Goal: Task Accomplishment & Management: Manage account settings

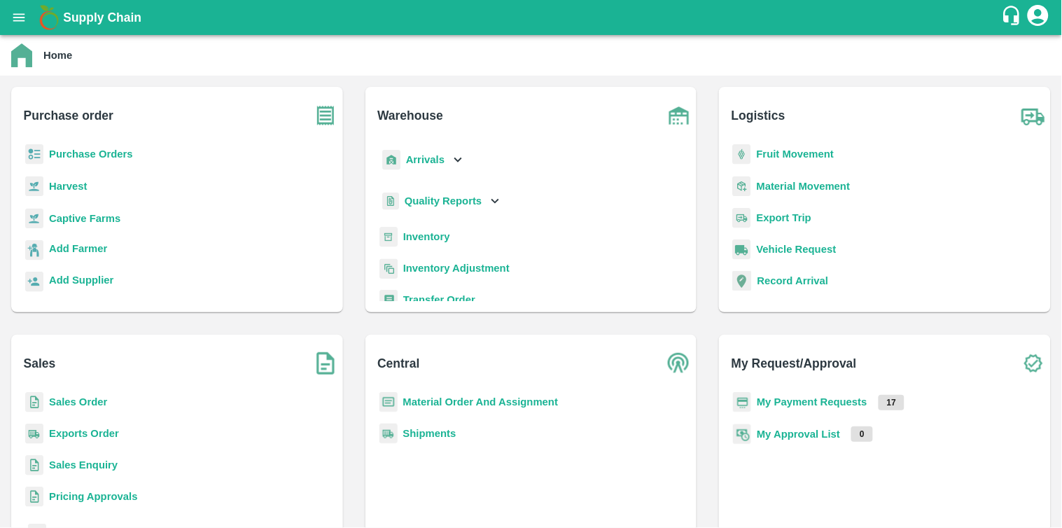
click at [91, 156] on b "Purchase Orders" at bounding box center [91, 153] width 84 height 11
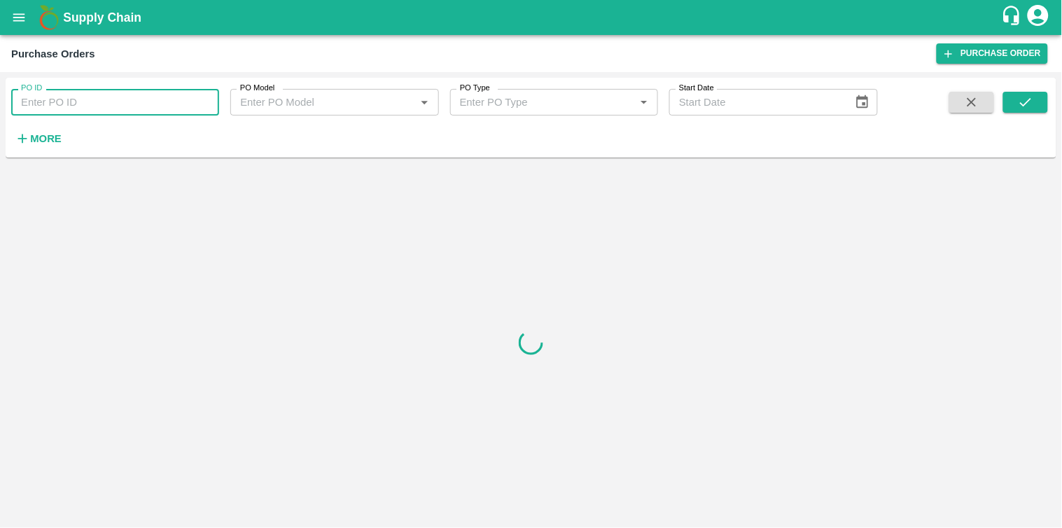
click at [96, 113] on input "PO ID" at bounding box center [115, 102] width 208 height 27
click at [41, 139] on strong "More" at bounding box center [46, 138] width 32 height 11
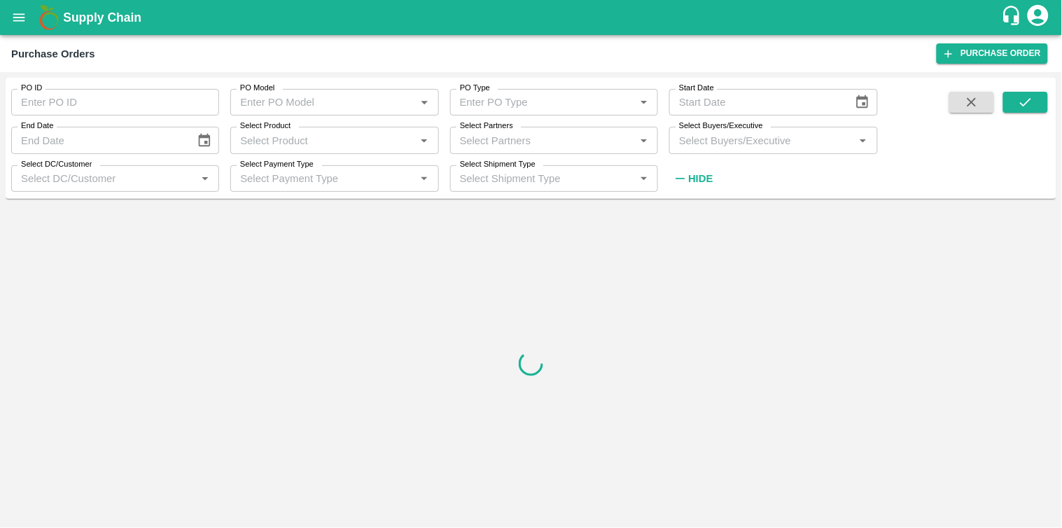
click at [493, 139] on input "Select Partners" at bounding box center [543, 140] width 176 height 18
paste input "9096351844"
type input "9096351844"
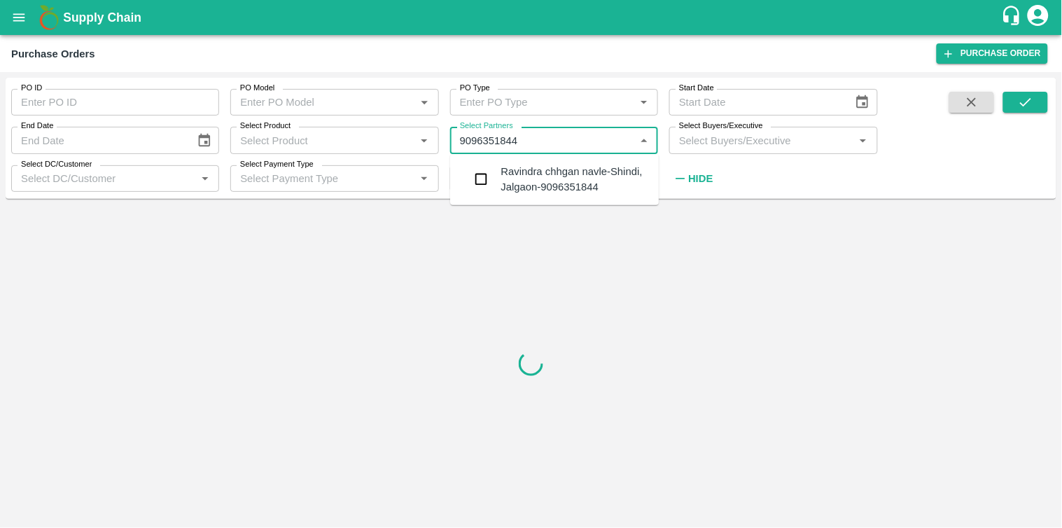
click at [496, 182] on div "Ravindra chhgan navle-Shindi, Jalgaon-9096351844" at bounding box center [554, 180] width 209 height 40
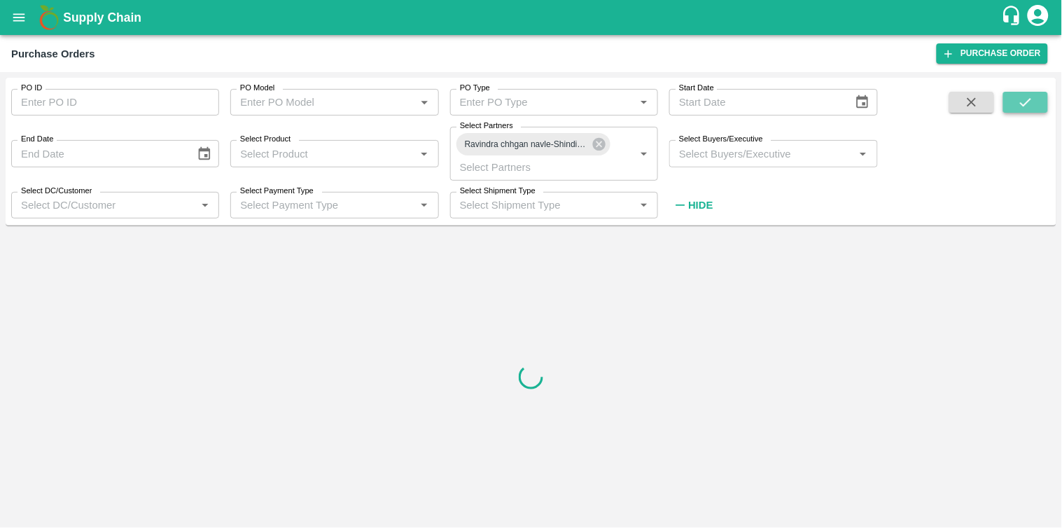
click at [1021, 96] on icon "submit" at bounding box center [1025, 102] width 15 height 15
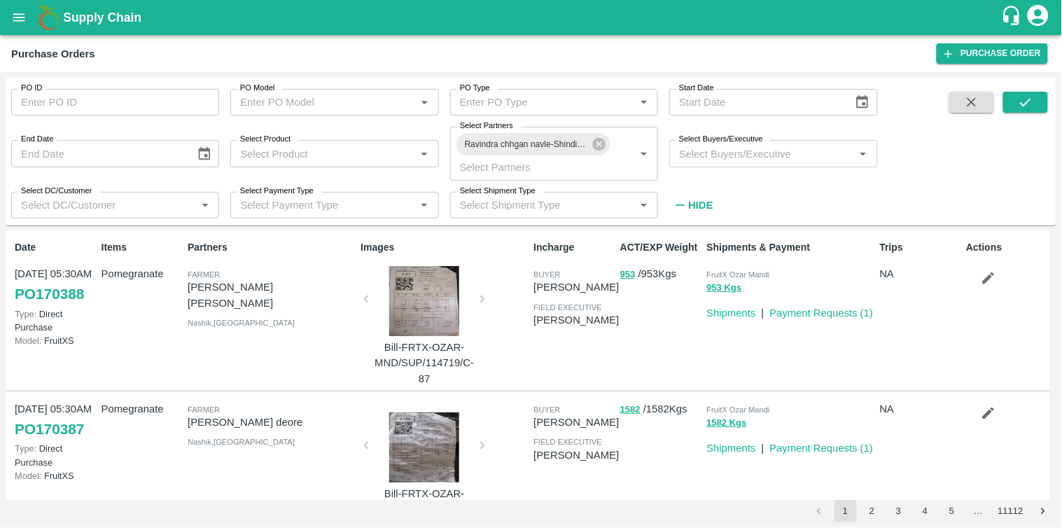
click at [404, 301] on div at bounding box center [424, 301] width 105 height 70
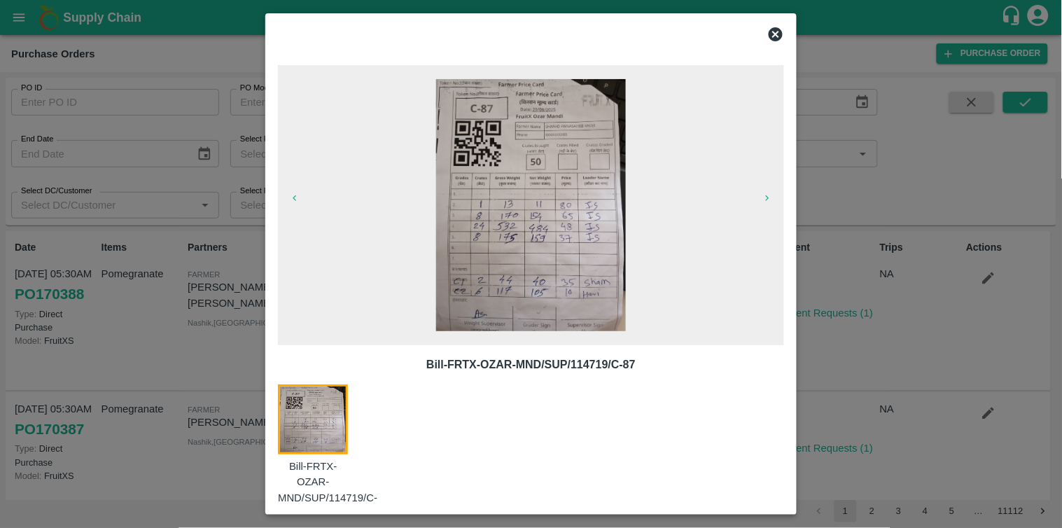
click at [782, 30] on icon at bounding box center [776, 34] width 17 height 17
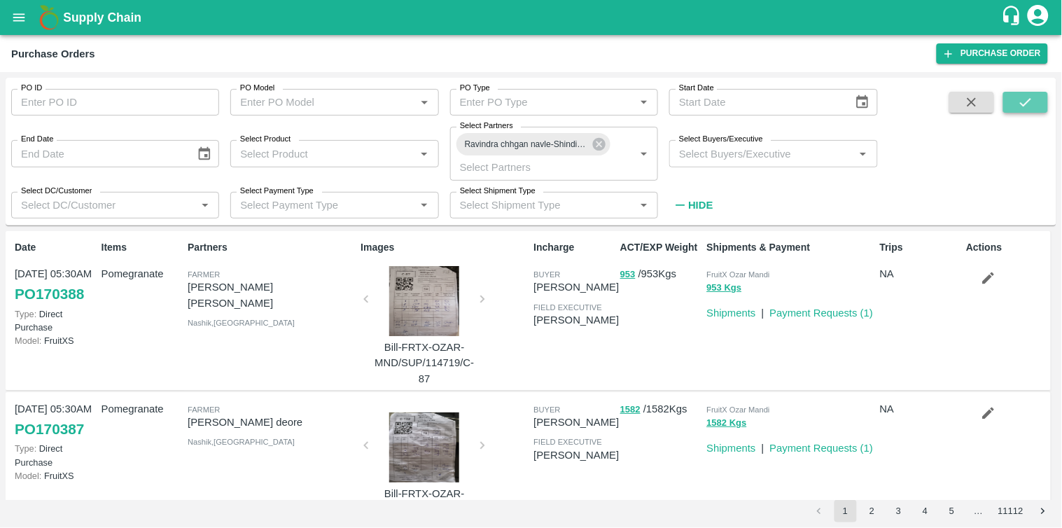
click at [1033, 99] on icon "submit" at bounding box center [1025, 102] width 15 height 15
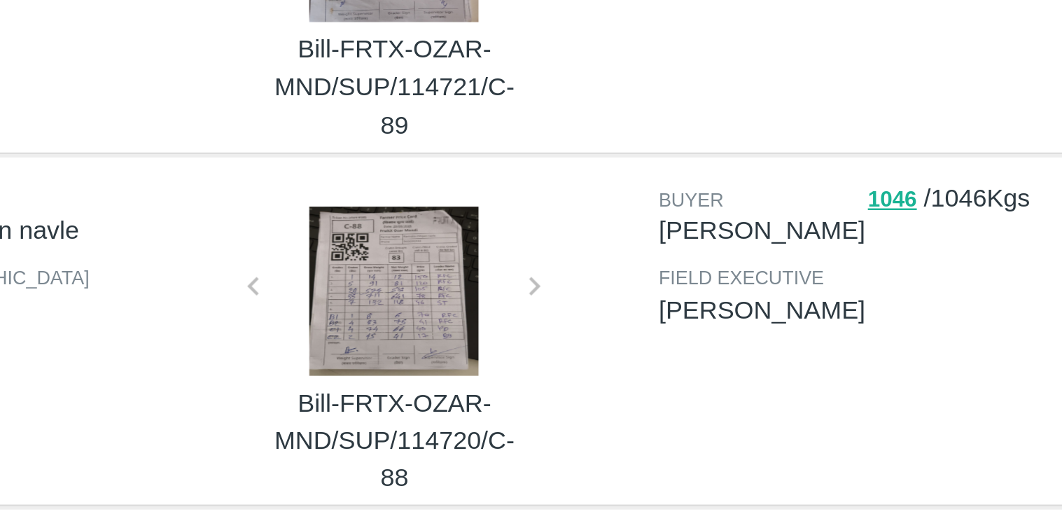
scroll to position [85, 0]
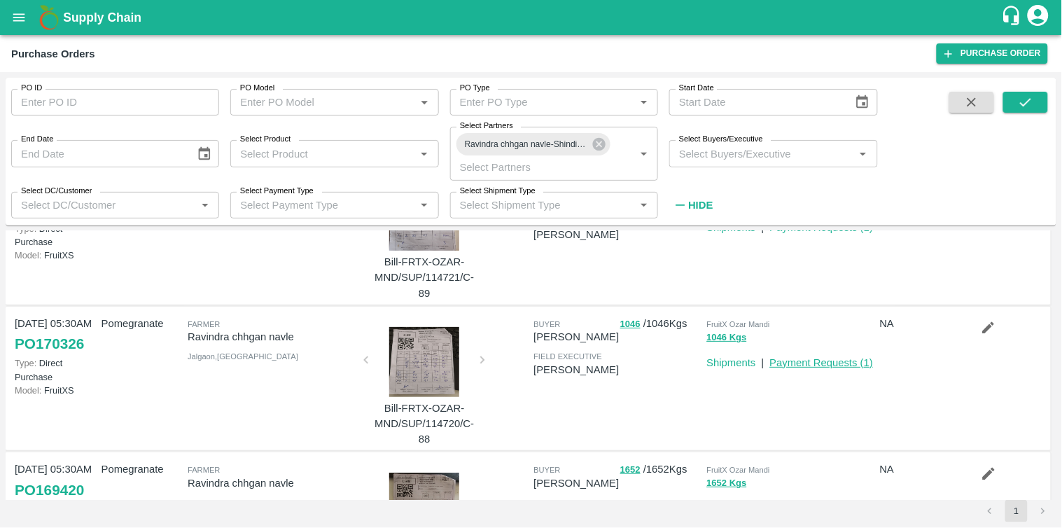
click at [854, 359] on link "Payment Requests ( 1 )" at bounding box center [822, 362] width 104 height 11
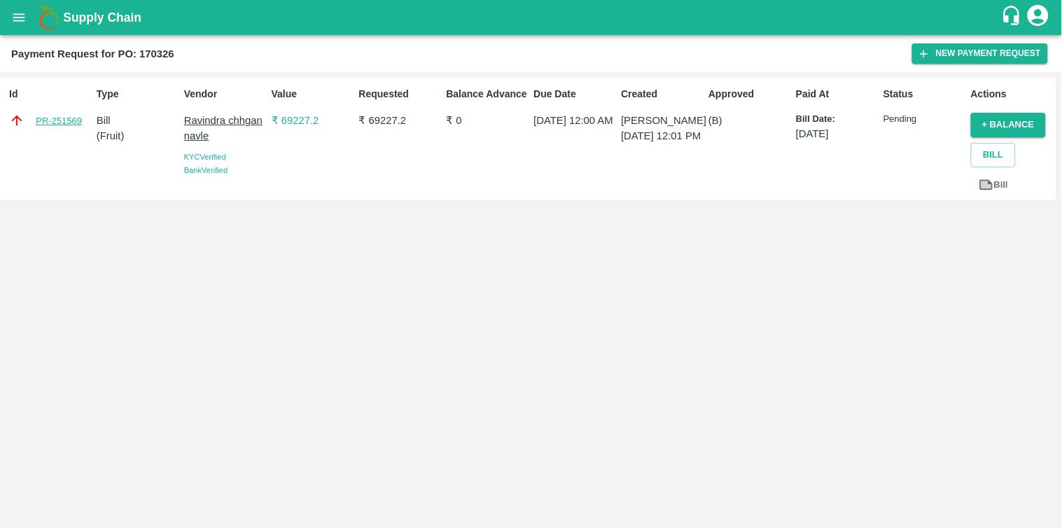
click at [64, 117] on link "PR-251569" at bounding box center [59, 121] width 46 height 14
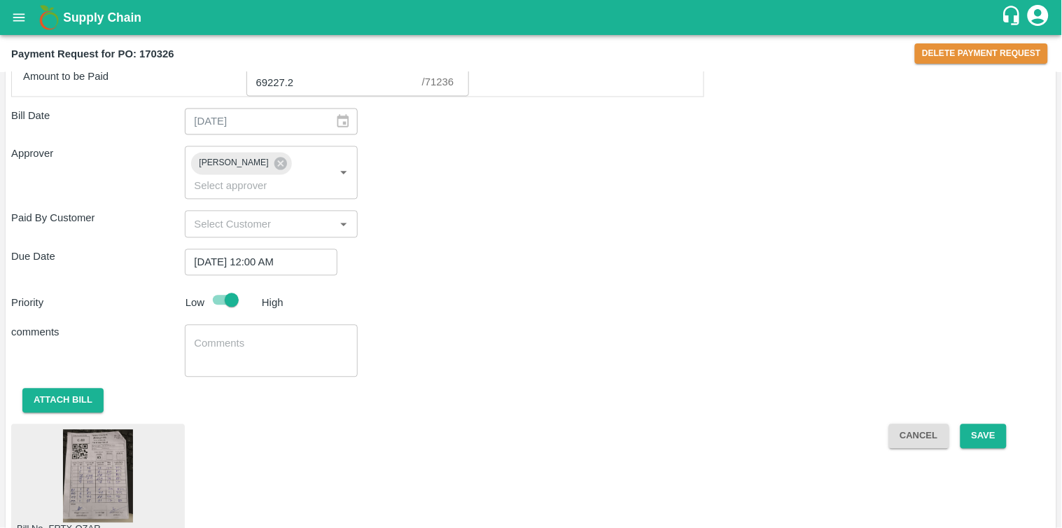
scroll to position [752, 0]
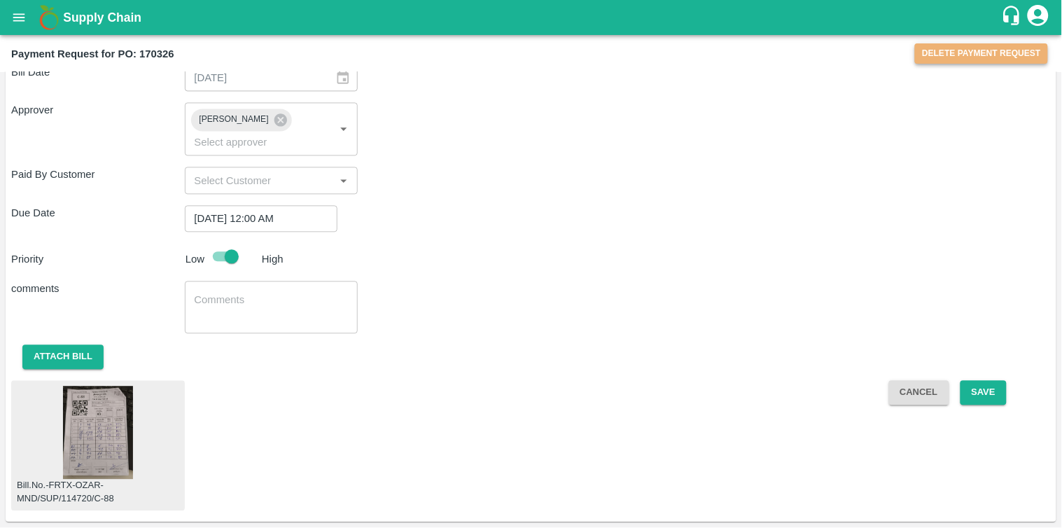
click at [929, 57] on button "Delete Payment Request" at bounding box center [981, 53] width 133 height 20
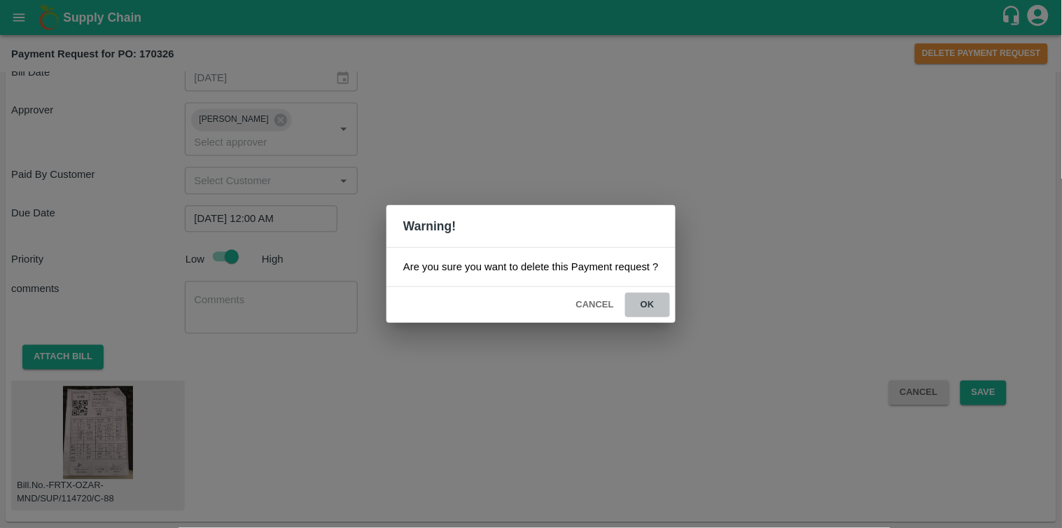
click at [649, 305] on button "ok" at bounding box center [647, 305] width 45 height 25
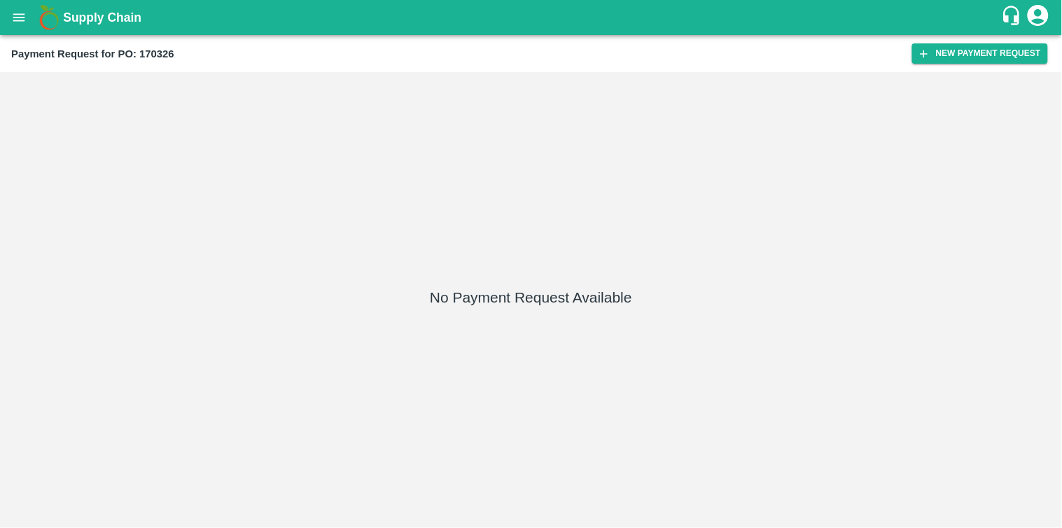
click at [174, 46] on div "Payment Request for PO: 170326" at bounding box center [461, 54] width 901 height 18
click at [154, 57] on b "Payment Request for PO: 170326" at bounding box center [92, 53] width 163 height 11
copy b "170326"
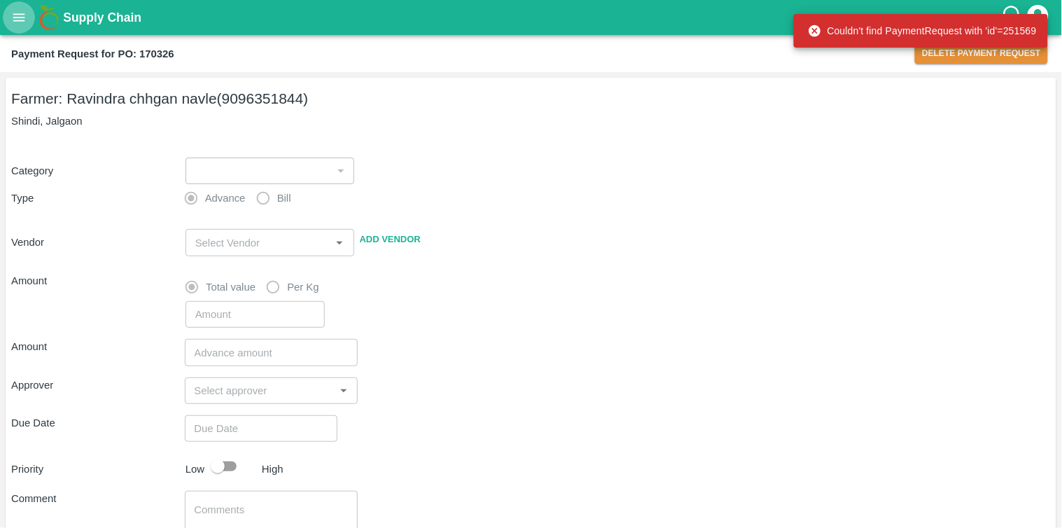
click at [18, 18] on icon "open drawer" at bounding box center [18, 17] width 15 height 15
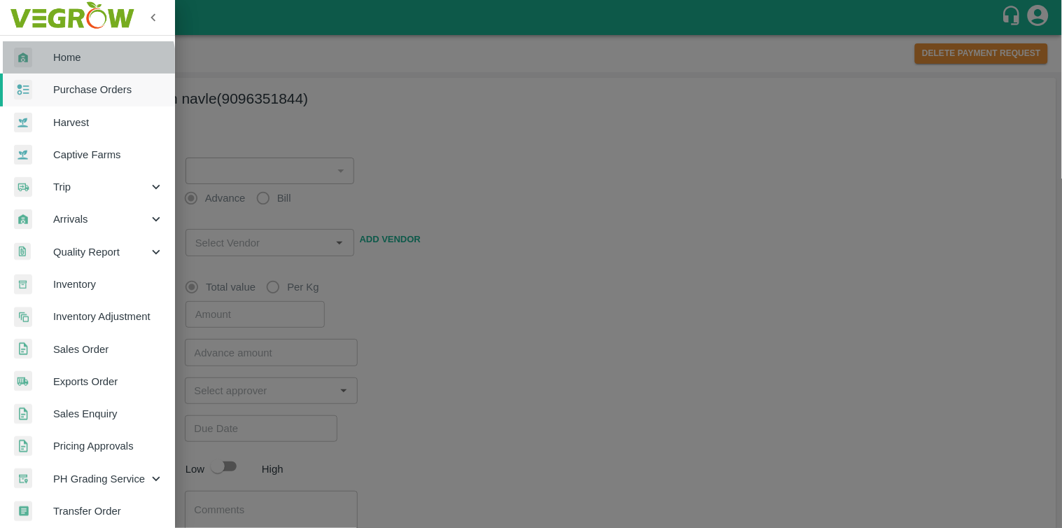
click at [81, 64] on span "Home" at bounding box center [108, 57] width 111 height 15
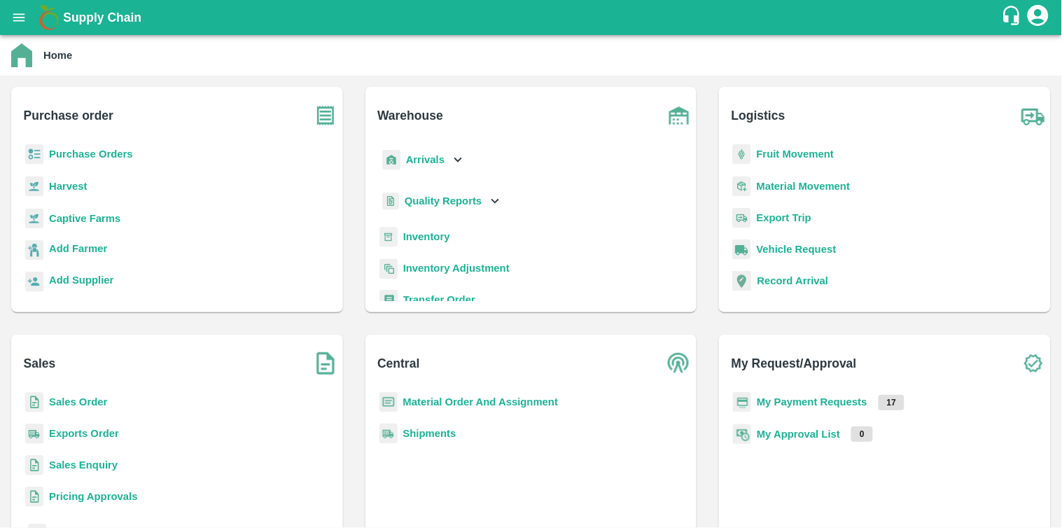
click at [114, 151] on b "Purchase Orders" at bounding box center [91, 153] width 84 height 11
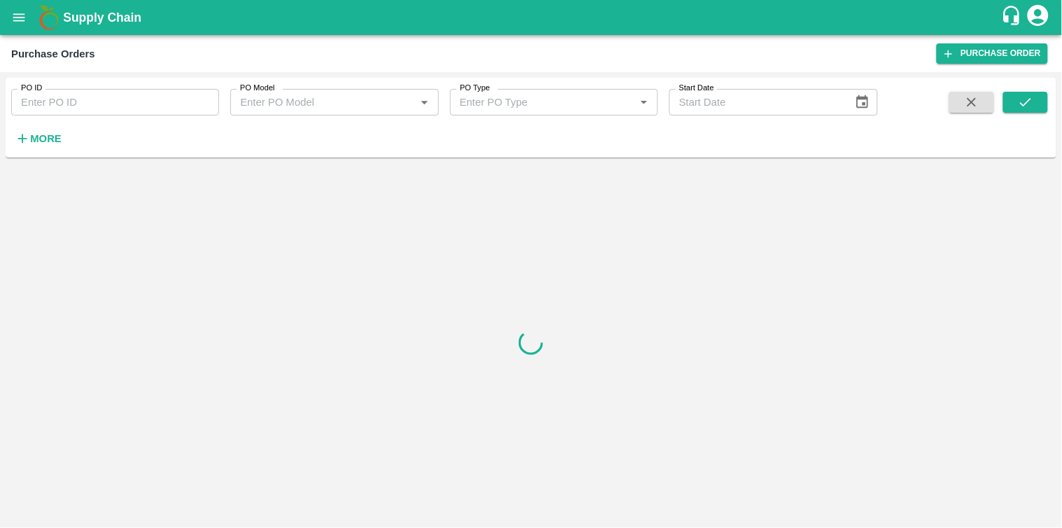
click at [92, 103] on input "PO ID" at bounding box center [115, 102] width 208 height 27
paste input "170326"
type input "170326"
click at [1033, 100] on icon "submit" at bounding box center [1025, 102] width 15 height 15
click at [1029, 102] on icon "submit" at bounding box center [1025, 102] width 15 height 15
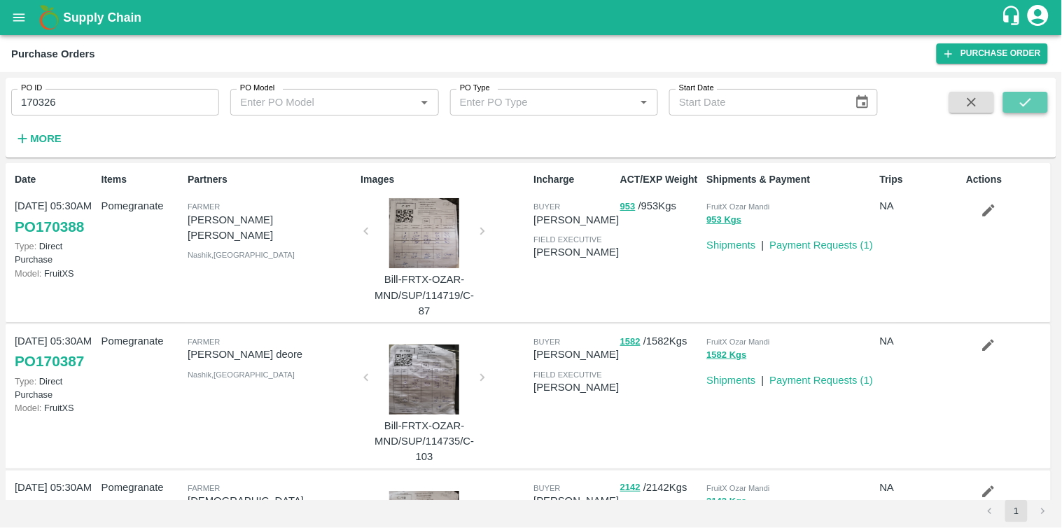
click at [1027, 101] on icon "submit" at bounding box center [1025, 102] width 15 height 15
click at [1027, 102] on icon "submit" at bounding box center [1025, 102] width 11 height 8
click at [1027, 101] on icon "submit" at bounding box center [1025, 102] width 15 height 15
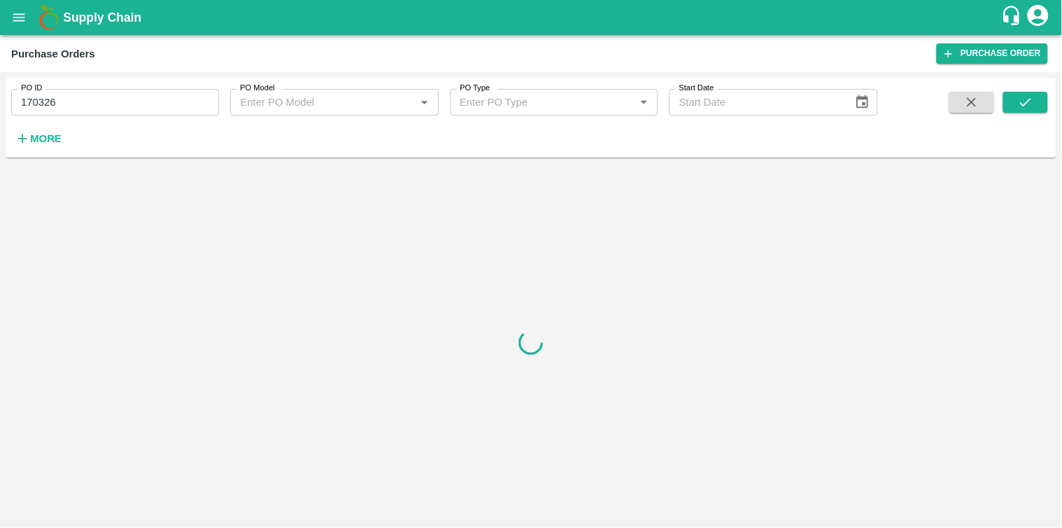
click at [27, 142] on icon "button" at bounding box center [22, 138] width 15 height 15
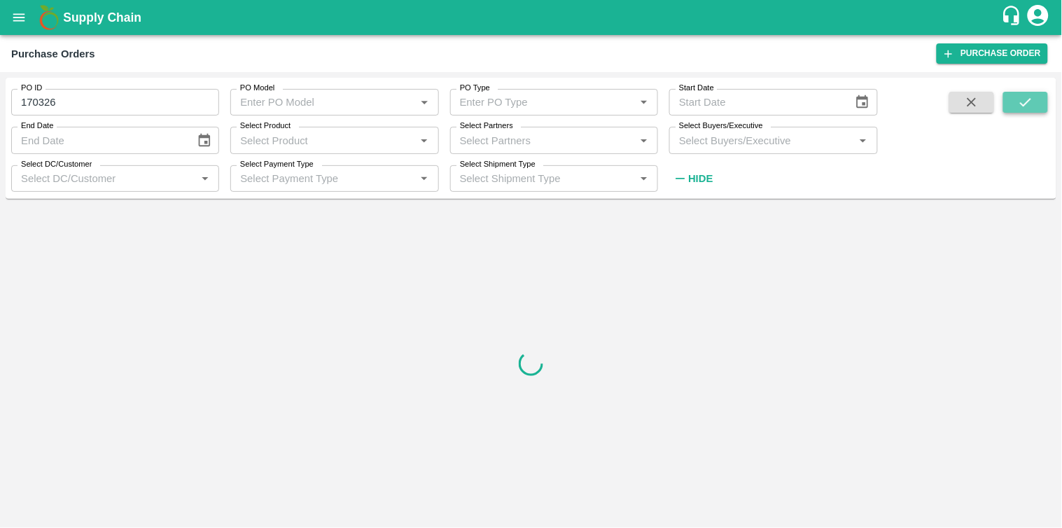
click at [1028, 100] on icon "submit" at bounding box center [1025, 102] width 15 height 15
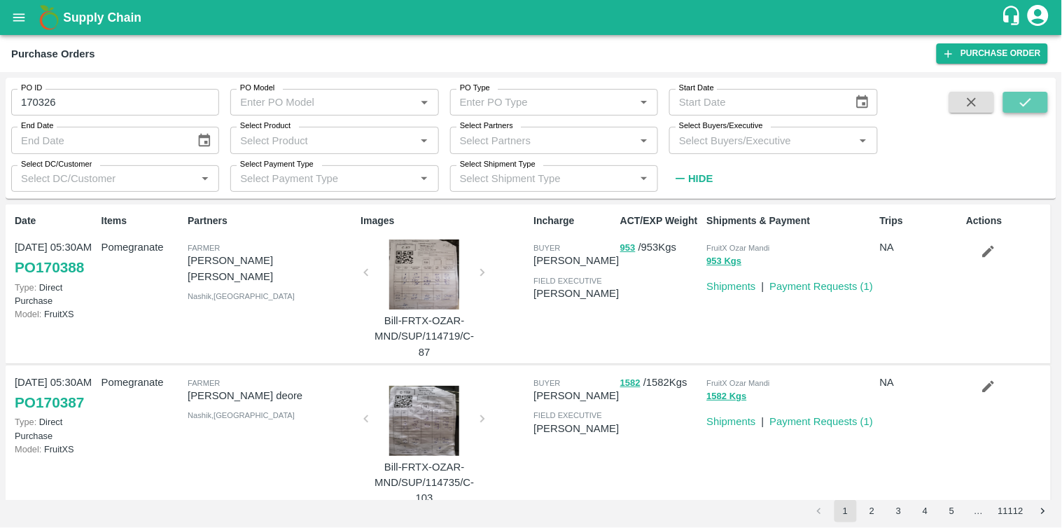
click at [1027, 103] on icon "submit" at bounding box center [1025, 102] width 11 height 8
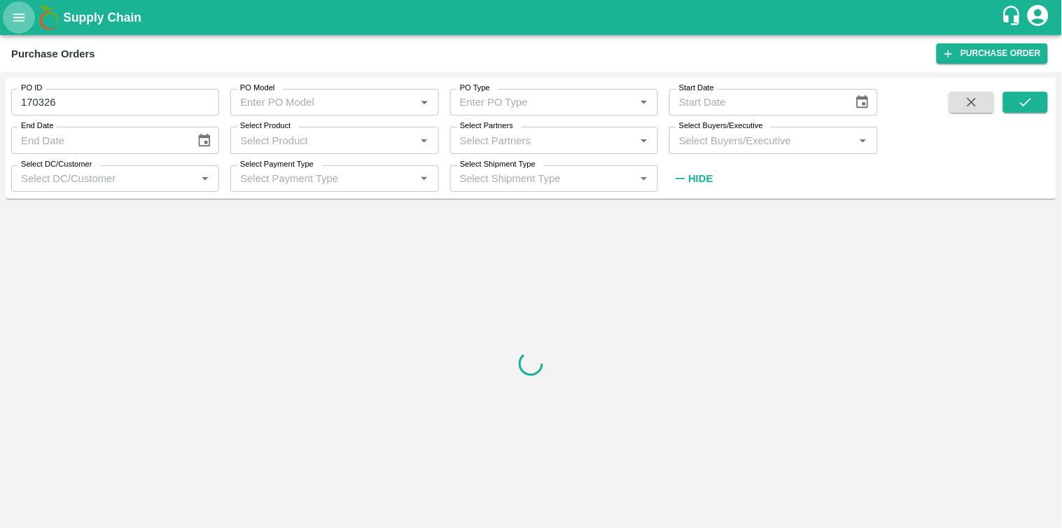
click at [22, 11] on icon "open drawer" at bounding box center [18, 17] width 15 height 15
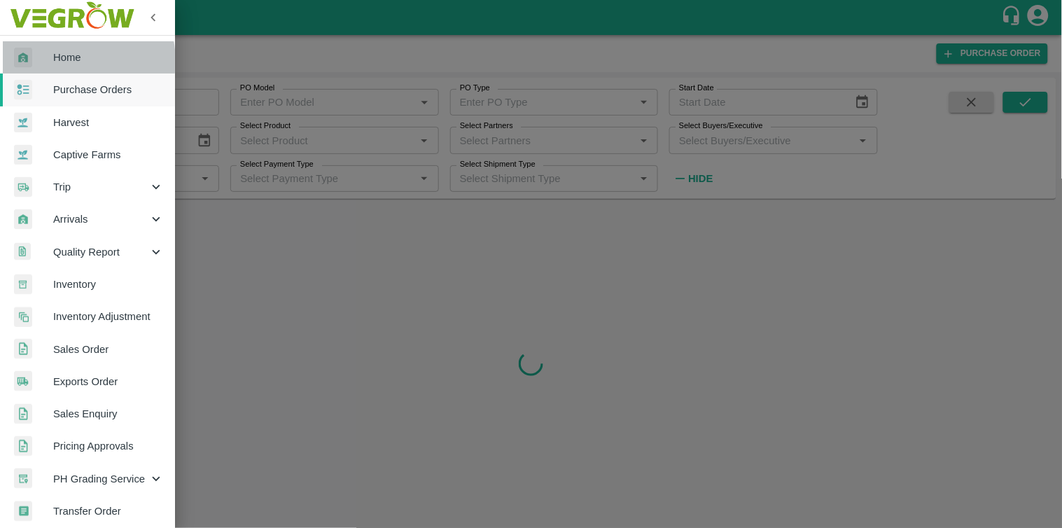
click at [70, 61] on span "Home" at bounding box center [108, 57] width 111 height 15
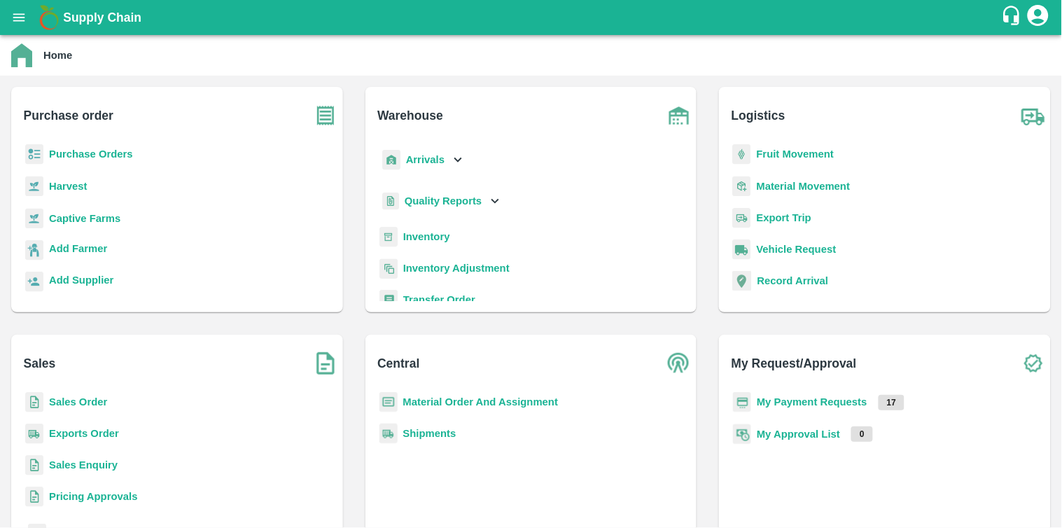
click at [91, 154] on b "Purchase Orders" at bounding box center [91, 153] width 84 height 11
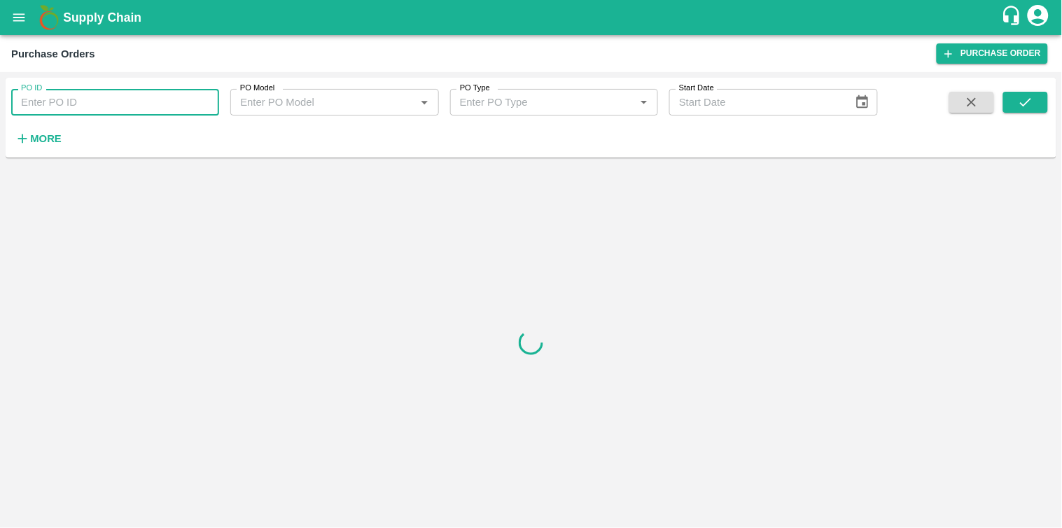
click at [109, 96] on input "PO ID" at bounding box center [115, 102] width 208 height 27
paste input "170326"
type input "170326"
click at [1022, 102] on icon "submit" at bounding box center [1025, 102] width 15 height 15
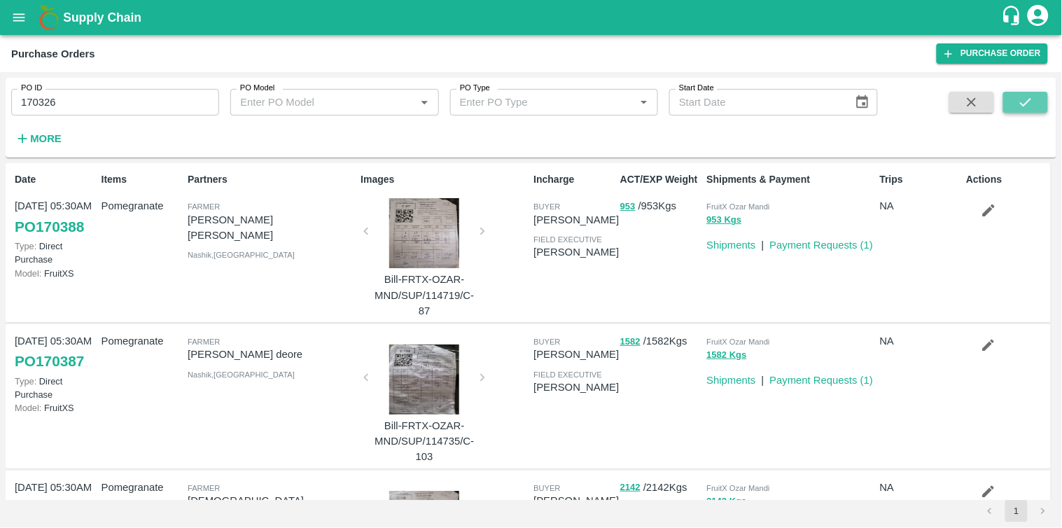
click at [1020, 95] on icon "submit" at bounding box center [1025, 102] width 15 height 15
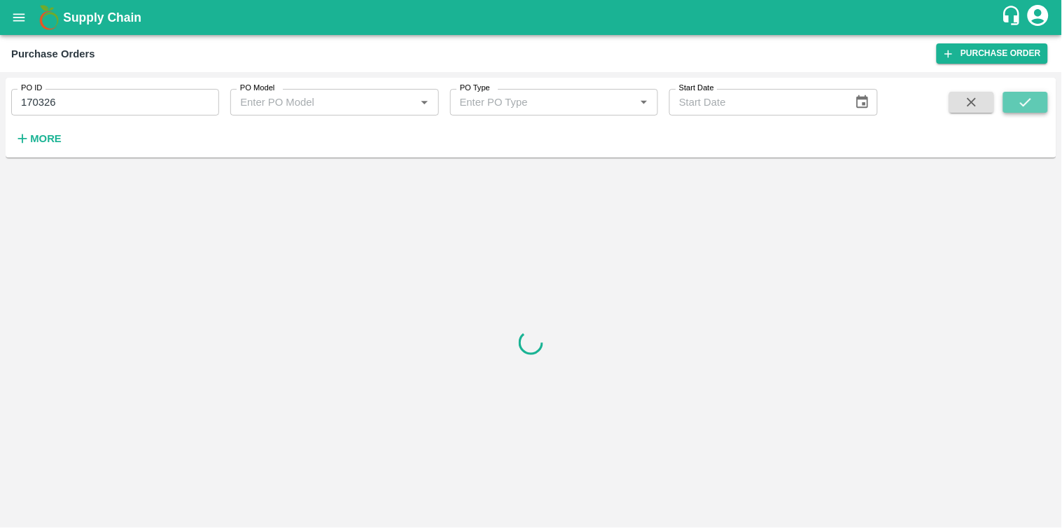
click at [1020, 95] on icon "submit" at bounding box center [1025, 102] width 15 height 15
click at [40, 141] on strong "More" at bounding box center [46, 138] width 32 height 11
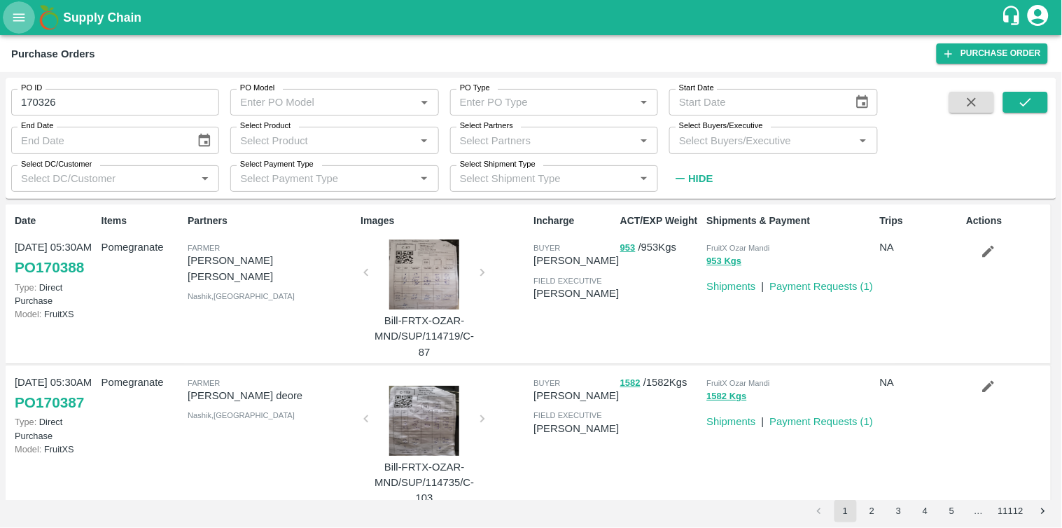
click at [18, 23] on icon "open drawer" at bounding box center [18, 17] width 15 height 15
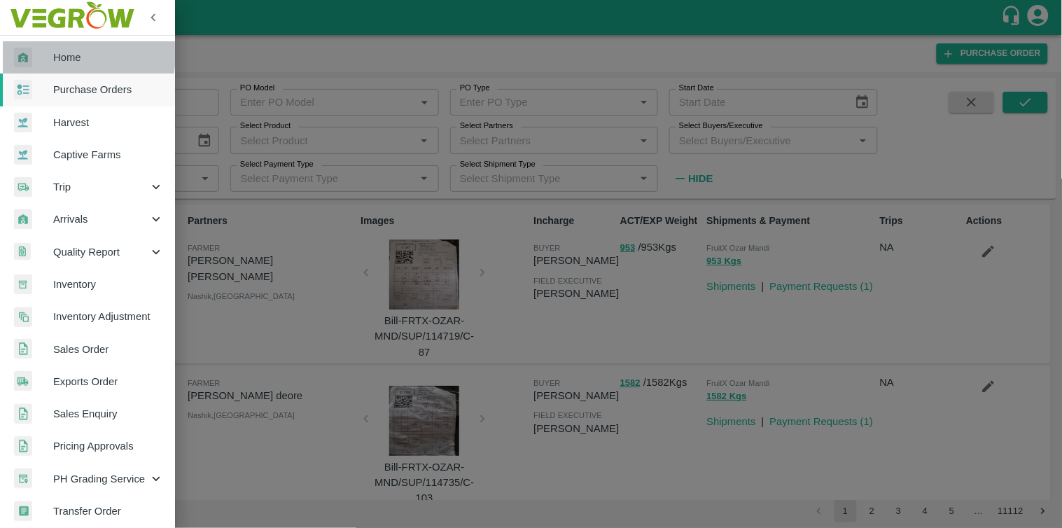
click at [66, 55] on span "Home" at bounding box center [108, 57] width 111 height 15
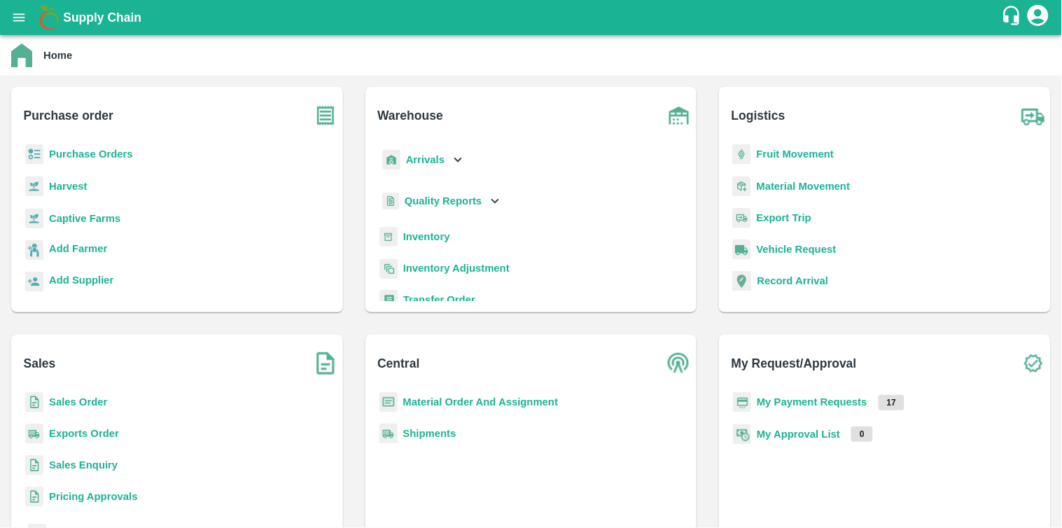
click at [54, 148] on b "Purchase Orders" at bounding box center [91, 153] width 84 height 11
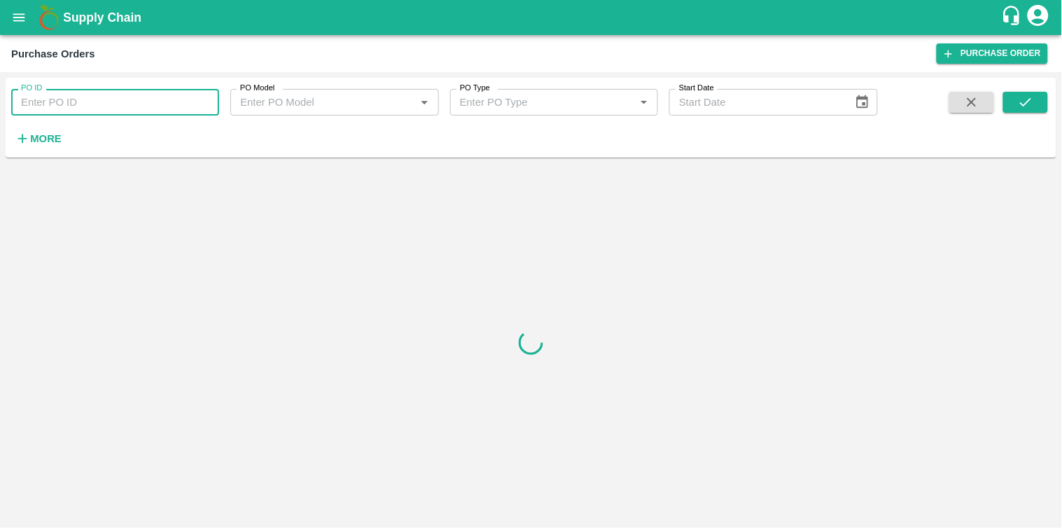
click at [150, 100] on input "PO ID" at bounding box center [115, 102] width 208 height 27
paste input "170326"
type input "170326"
click at [1032, 98] on icon "submit" at bounding box center [1025, 102] width 15 height 15
click at [49, 141] on strong "More" at bounding box center [46, 138] width 32 height 11
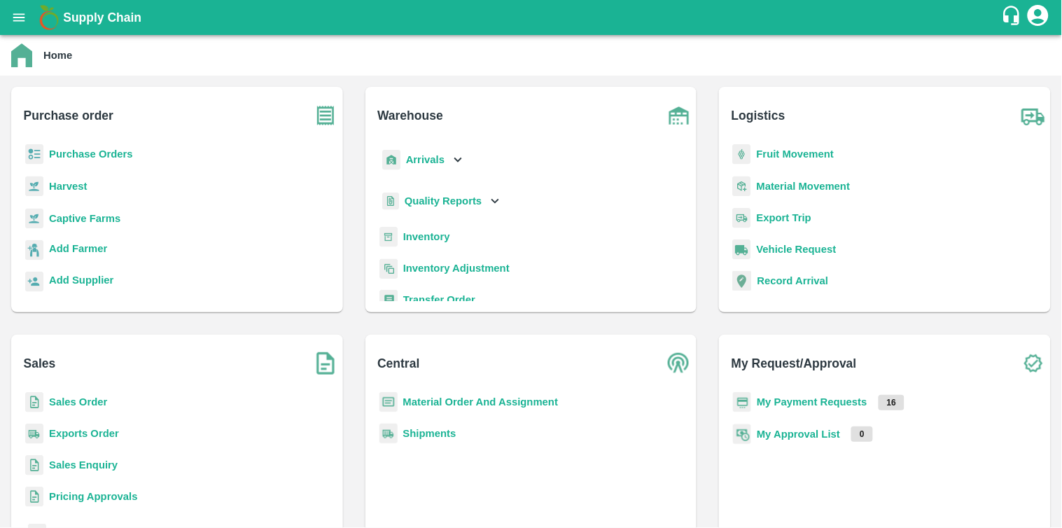
click at [67, 146] on p "Purchase Orders" at bounding box center [91, 153] width 84 height 15
click at [72, 158] on b "Purchase Orders" at bounding box center [91, 153] width 84 height 11
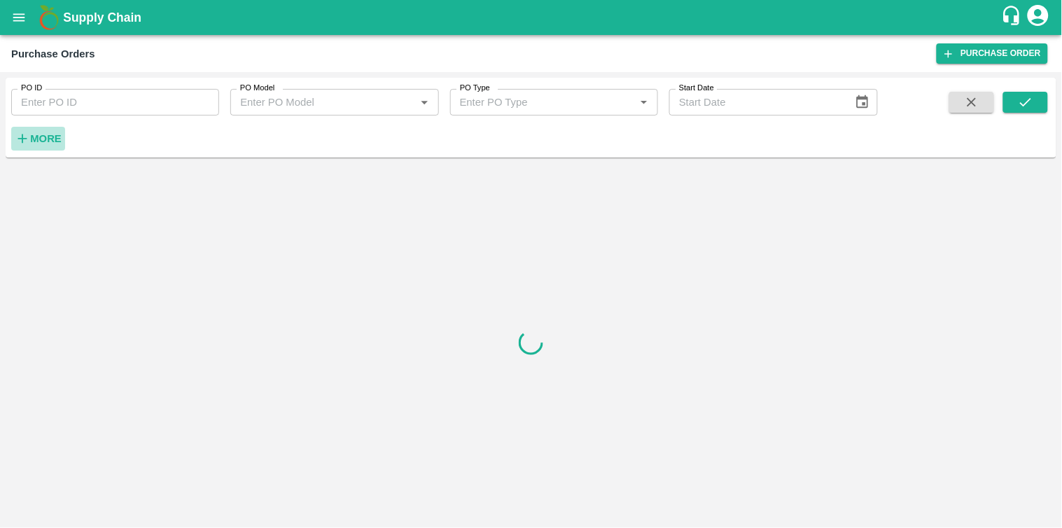
click at [32, 140] on strong "More" at bounding box center [46, 138] width 32 height 11
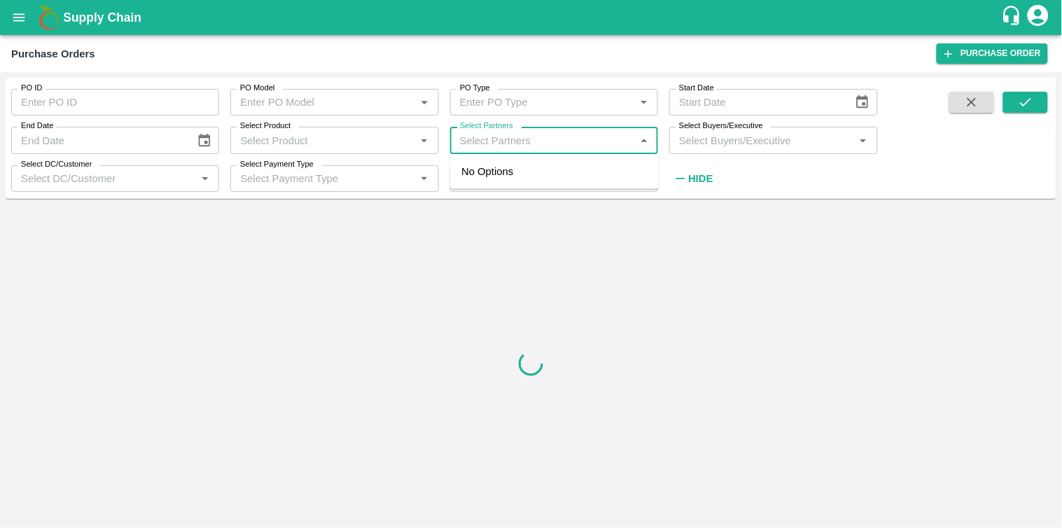
click at [550, 148] on input "Select Partners" at bounding box center [543, 140] width 176 height 18
paste input "9096351844"
type input "9096351844"
click at [487, 184] on input "checkbox" at bounding box center [481, 179] width 28 height 28
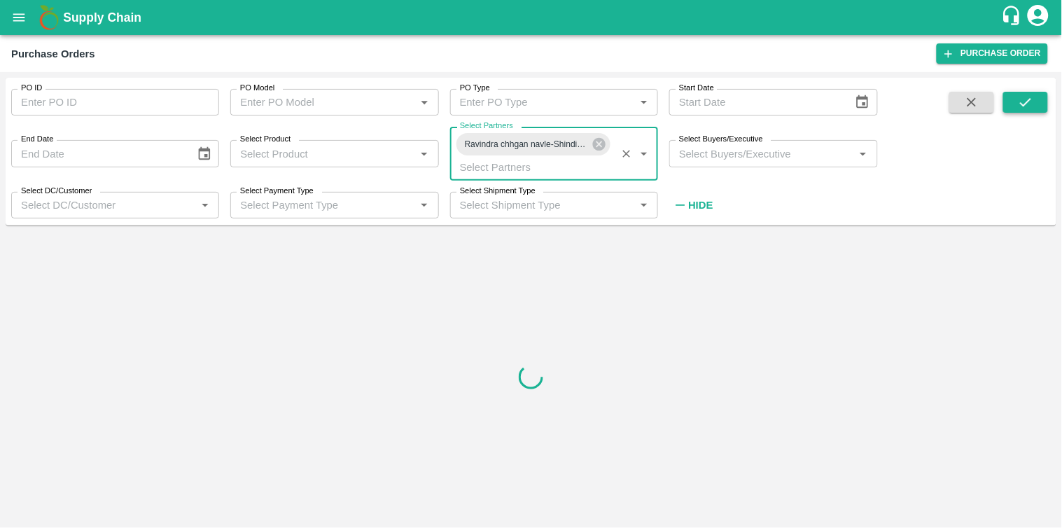
click at [1023, 105] on icon "submit" at bounding box center [1025, 102] width 11 height 8
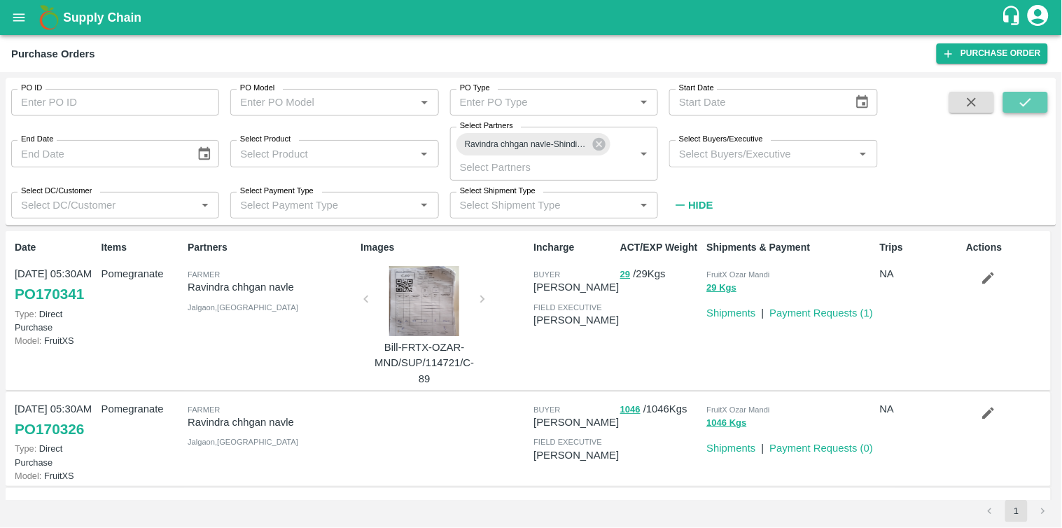
click at [1034, 105] on icon "submit" at bounding box center [1025, 102] width 15 height 15
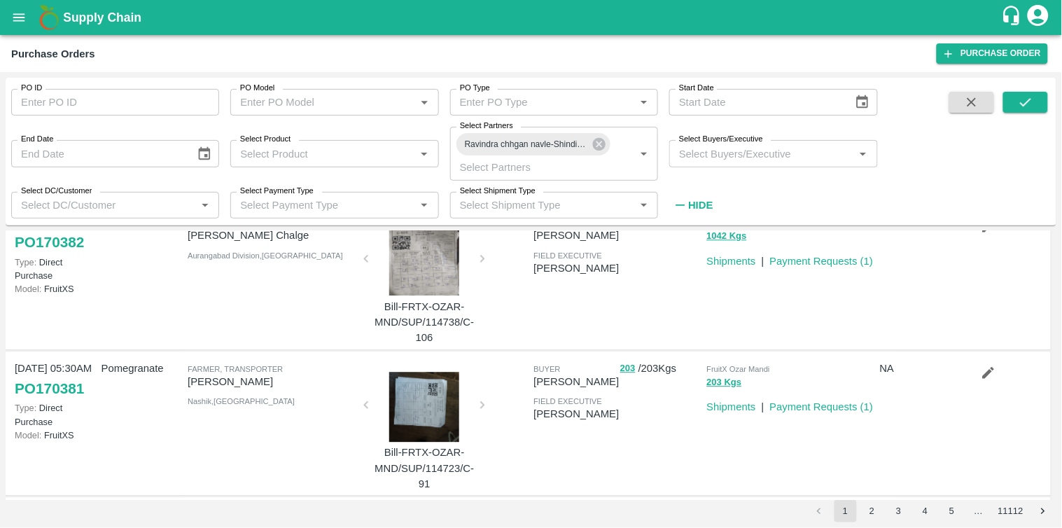
scroll to position [1202, 0]
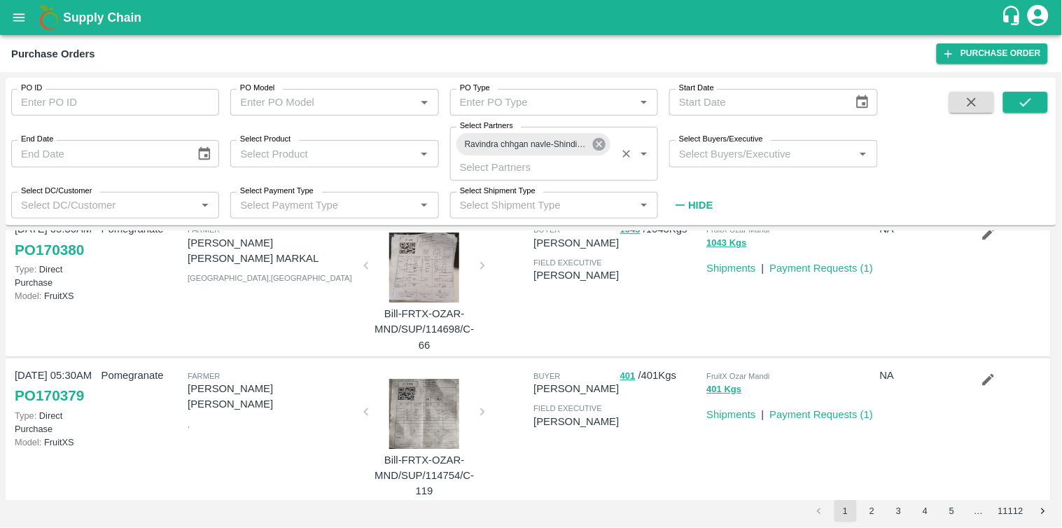
click at [604, 149] on icon at bounding box center [599, 144] width 13 height 13
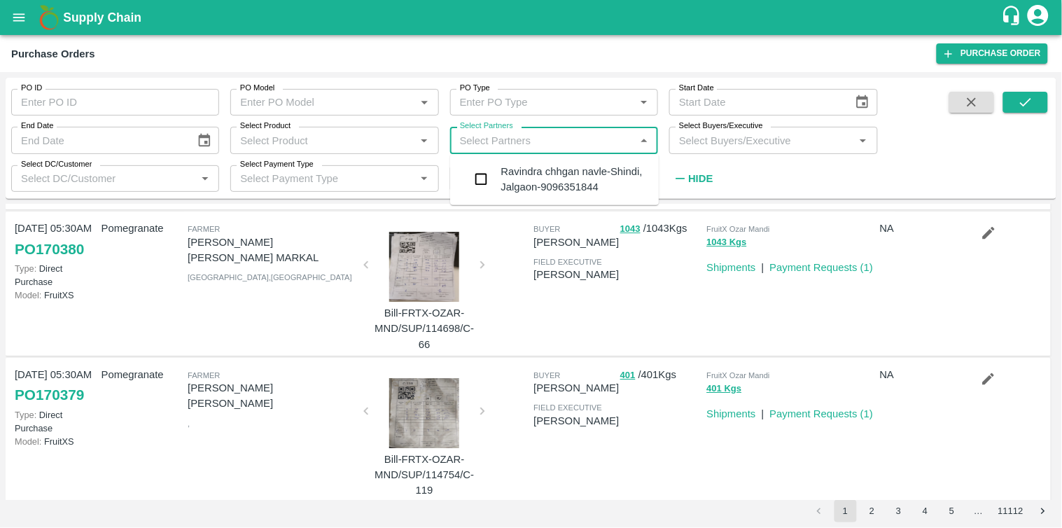
click at [604, 149] on input "Select Partners" at bounding box center [543, 140] width 176 height 18
paste input "9096351844"
type input "9096351844"
click at [545, 183] on div "Ravindra chhgan navle-Shindi, Jalgaon-9096351844" at bounding box center [574, 180] width 147 height 32
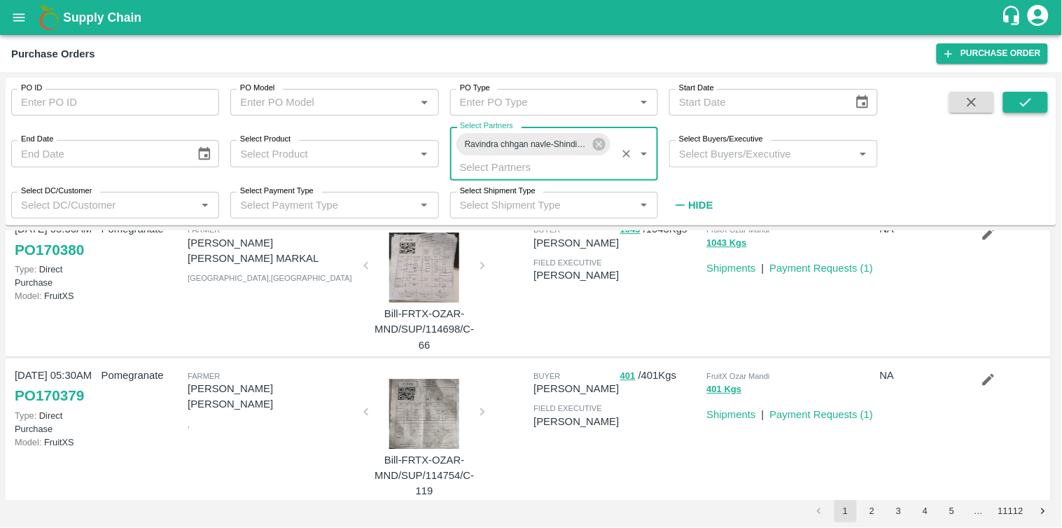
click at [1034, 102] on icon "submit" at bounding box center [1025, 102] width 15 height 15
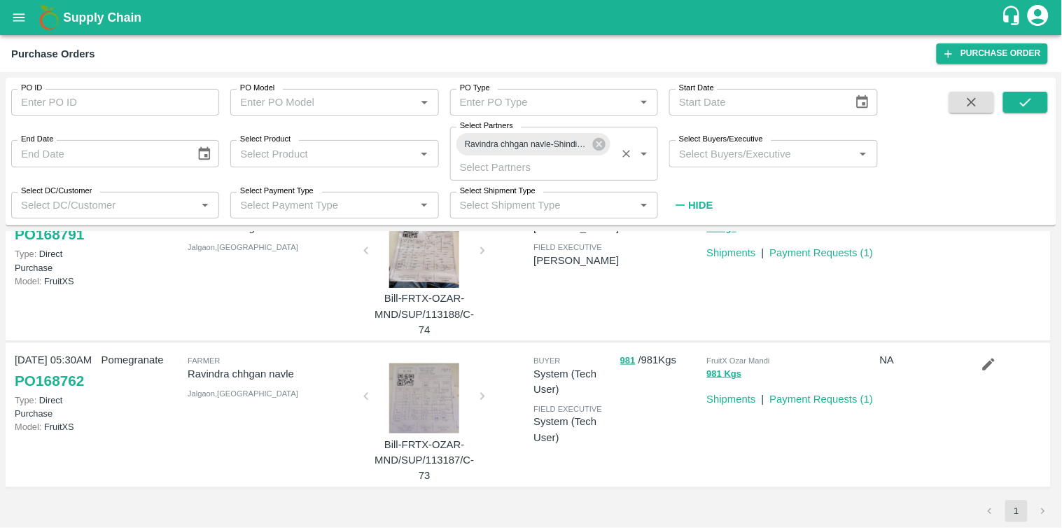
scroll to position [0, 0]
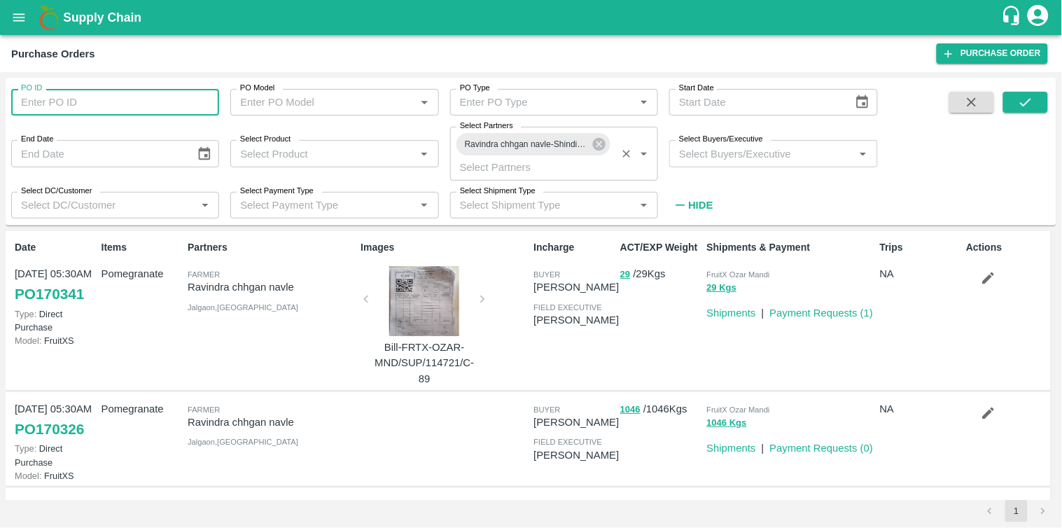
click at [73, 106] on input "PO ID" at bounding box center [115, 102] width 208 height 27
paste input "9096351844"
type input "9"
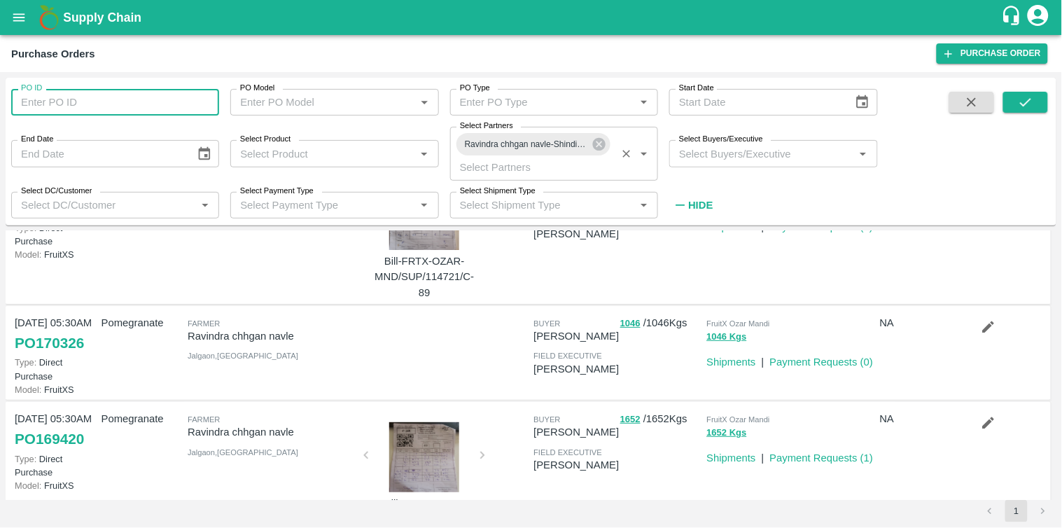
scroll to position [77, 0]
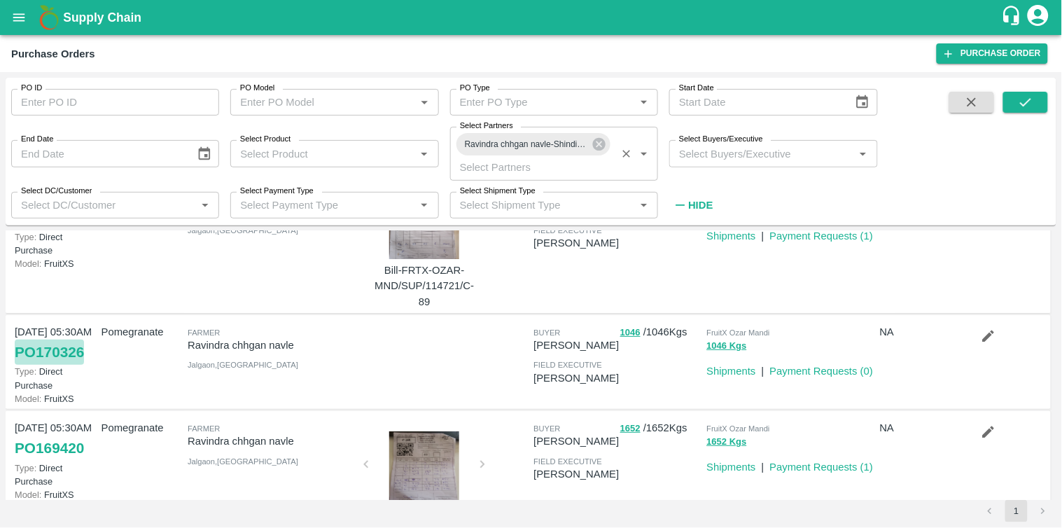
click at [50, 352] on link "PO 170326" at bounding box center [49, 352] width 69 height 25
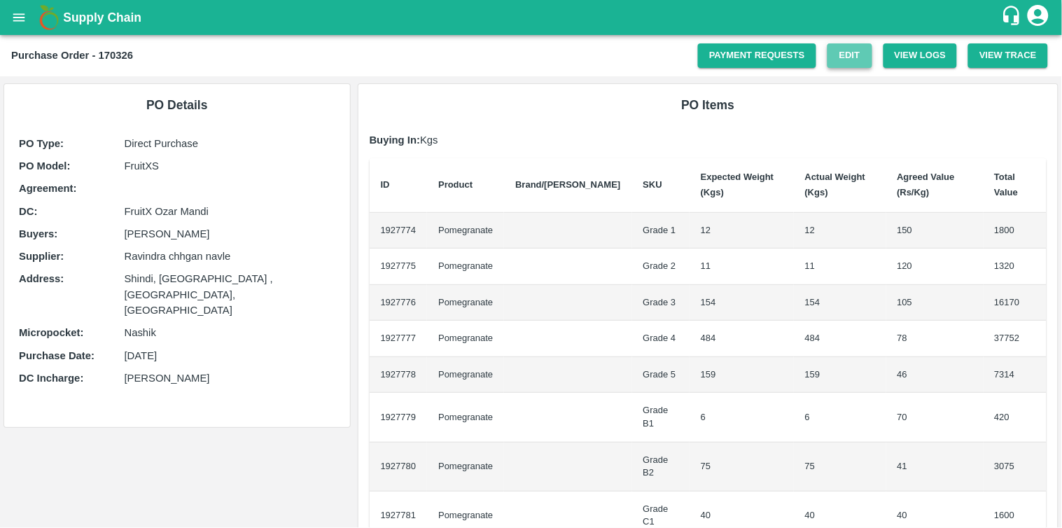
click at [851, 63] on link "Edit" at bounding box center [850, 55] width 45 height 25
click at [859, 53] on link "Edit" at bounding box center [850, 55] width 45 height 25
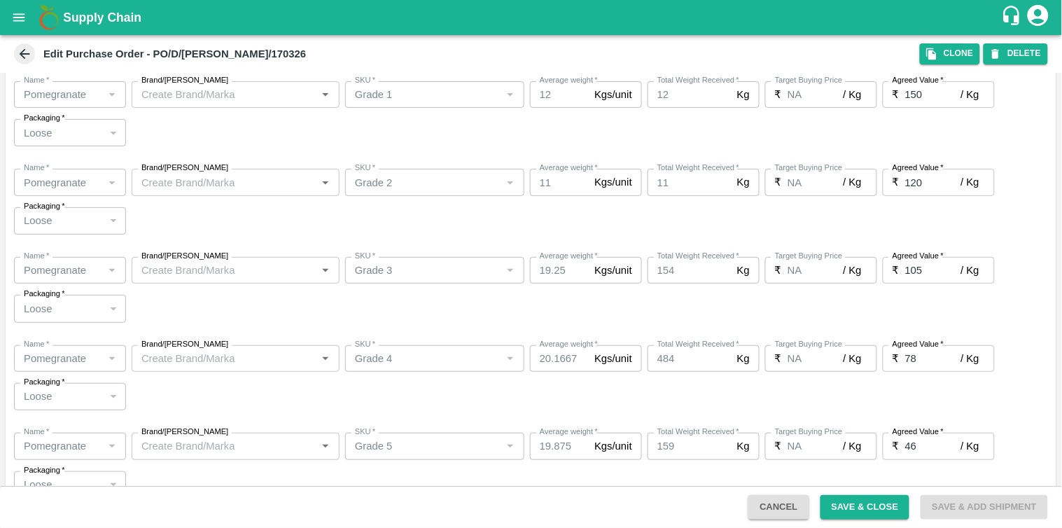
scroll to position [204, 0]
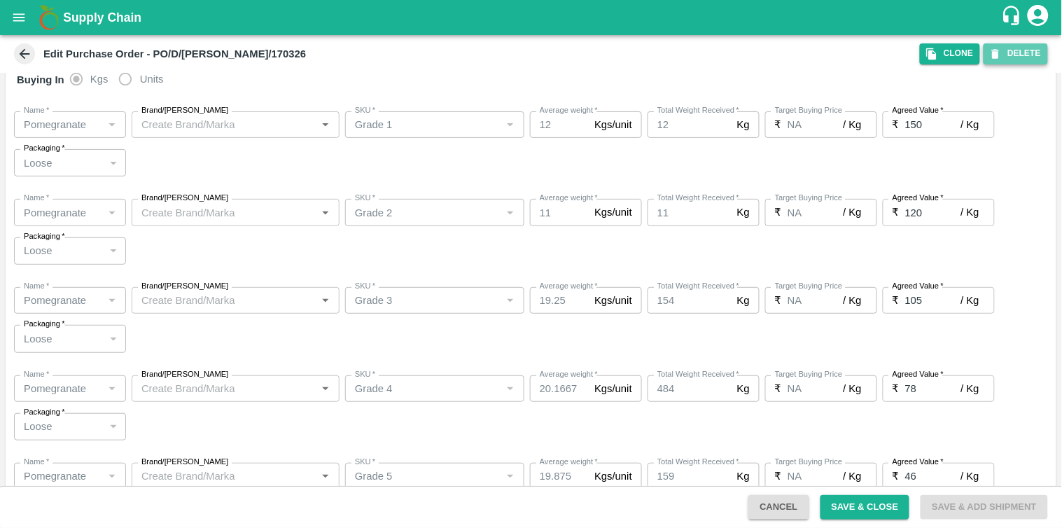
click at [1035, 54] on button "DELETE" at bounding box center [1016, 53] width 64 height 20
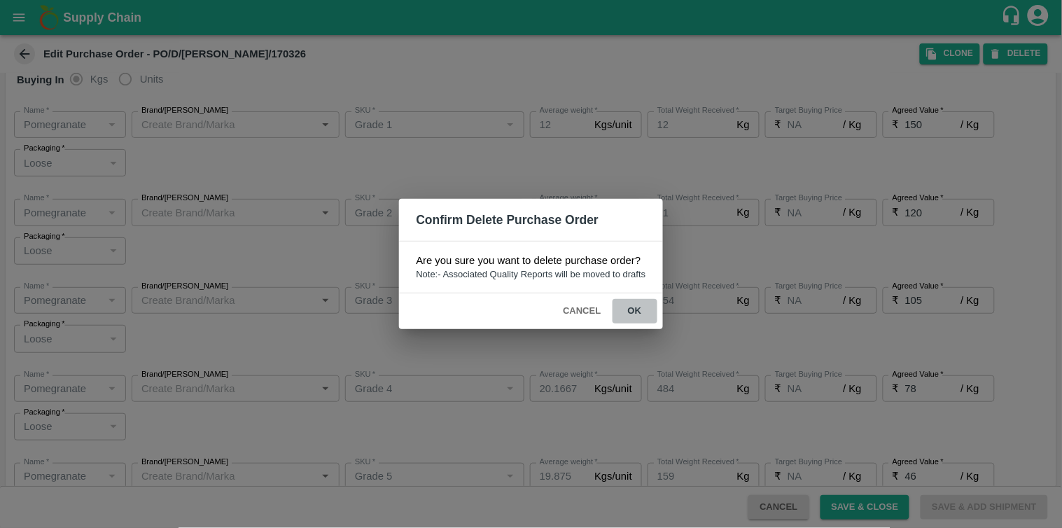
click at [640, 310] on button "ok" at bounding box center [635, 311] width 45 height 25
